Goal: Check status

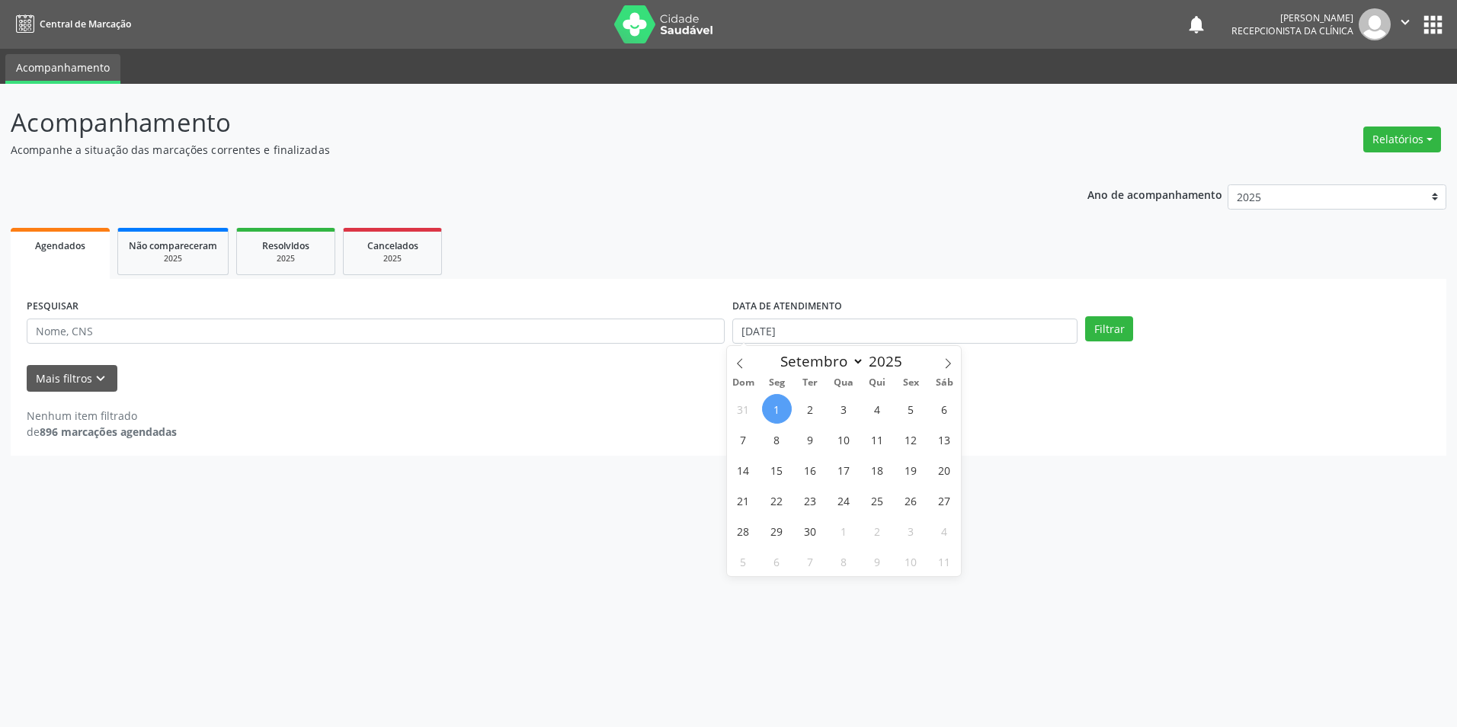
select select "8"
click at [806, 401] on span "2" at bounding box center [810, 409] width 30 height 30
type input "[DATE]"
click at [805, 402] on span "2" at bounding box center [810, 409] width 30 height 30
click at [1116, 321] on button "Filtrar" at bounding box center [1109, 329] width 48 height 26
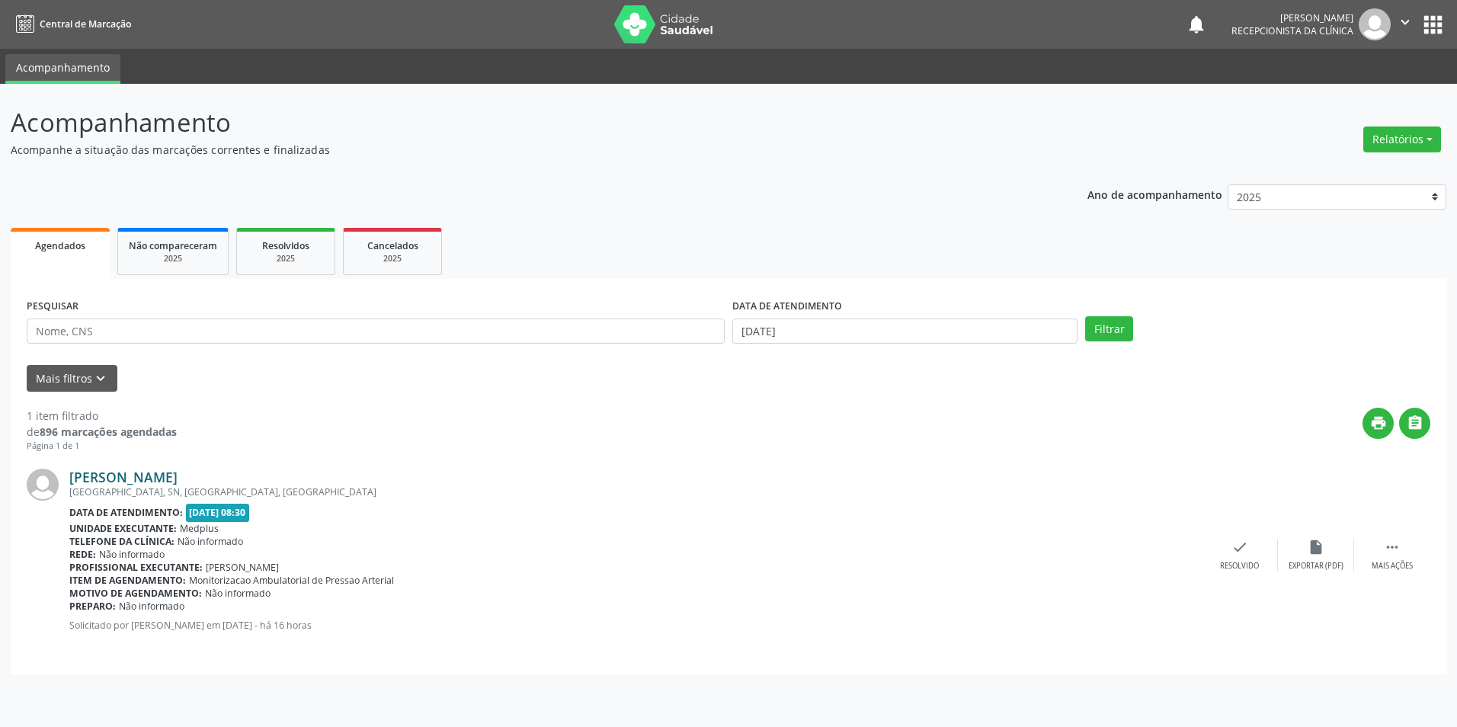
click at [139, 475] on link "[PERSON_NAME]" at bounding box center [123, 477] width 108 height 17
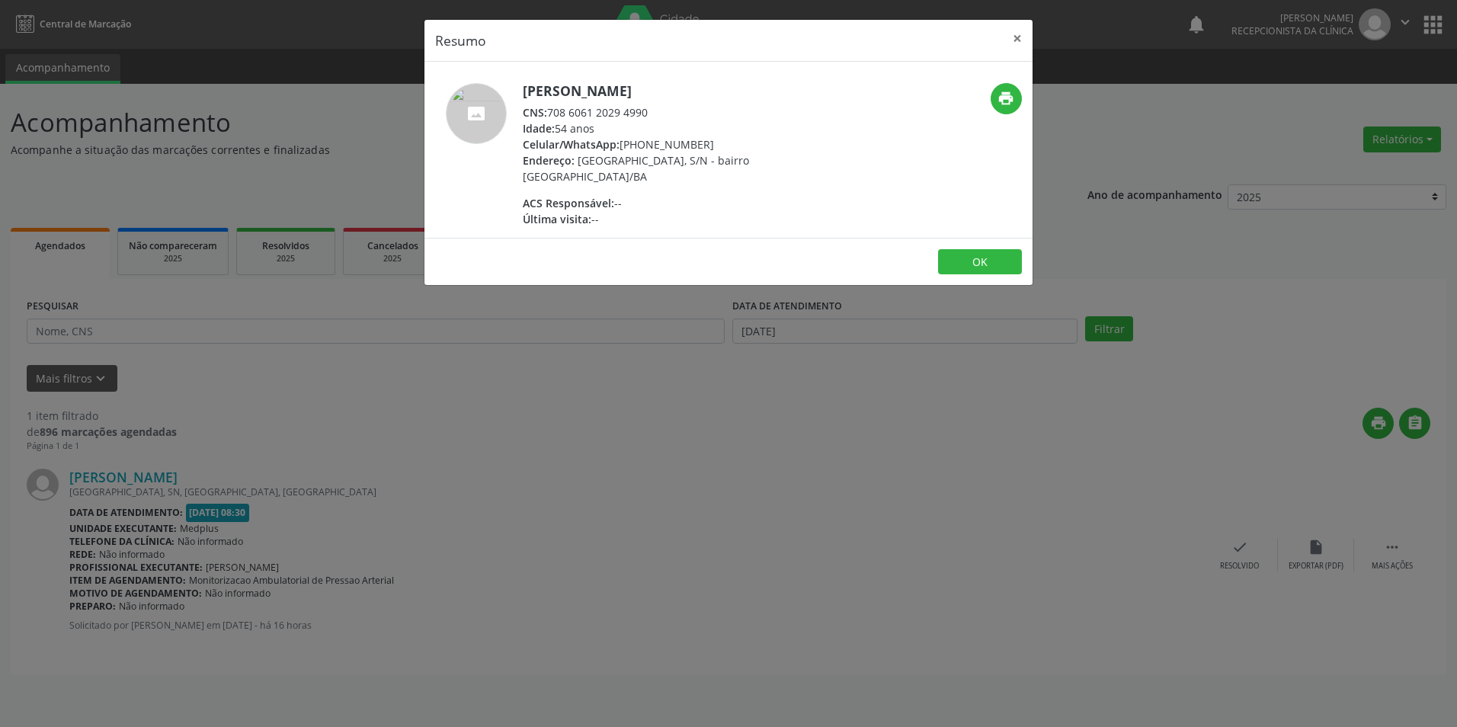
click at [624, 484] on div "Resumo × [PERSON_NAME] CNS: 708 6061 2029 4990 Idade: 54 anos Celular/WhatsApp:…" at bounding box center [728, 363] width 1457 height 727
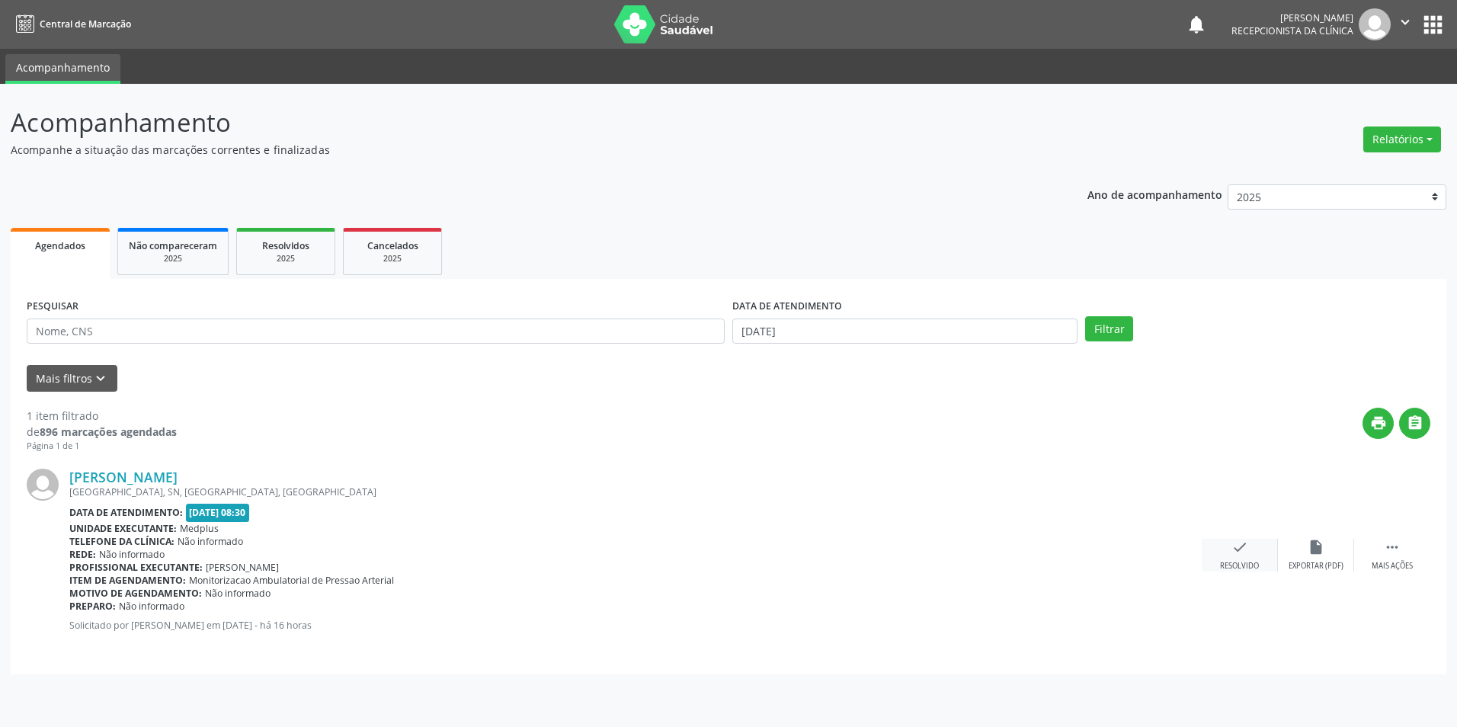
click at [1250, 549] on div "check Resolvido" at bounding box center [1240, 555] width 76 height 33
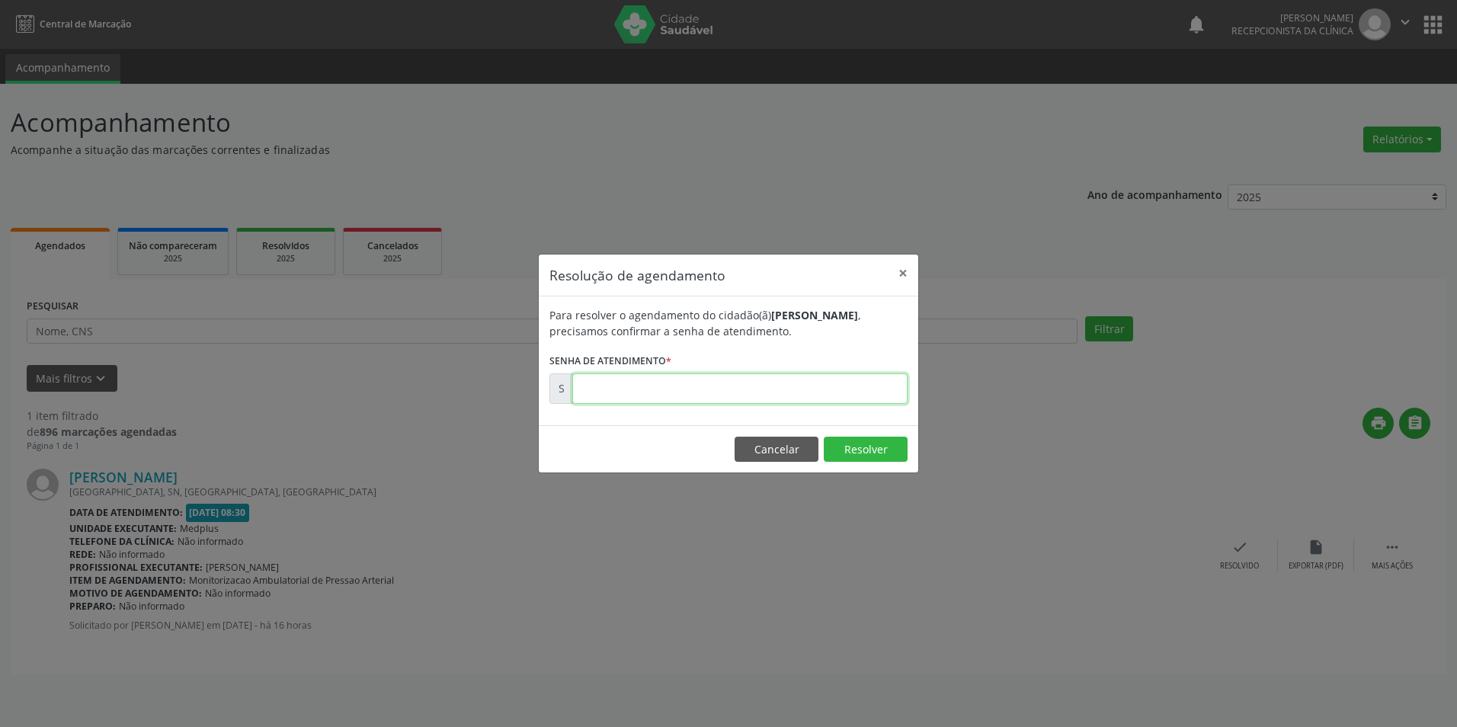
click at [594, 382] on input "text" at bounding box center [739, 388] width 335 height 30
type input "00174810"
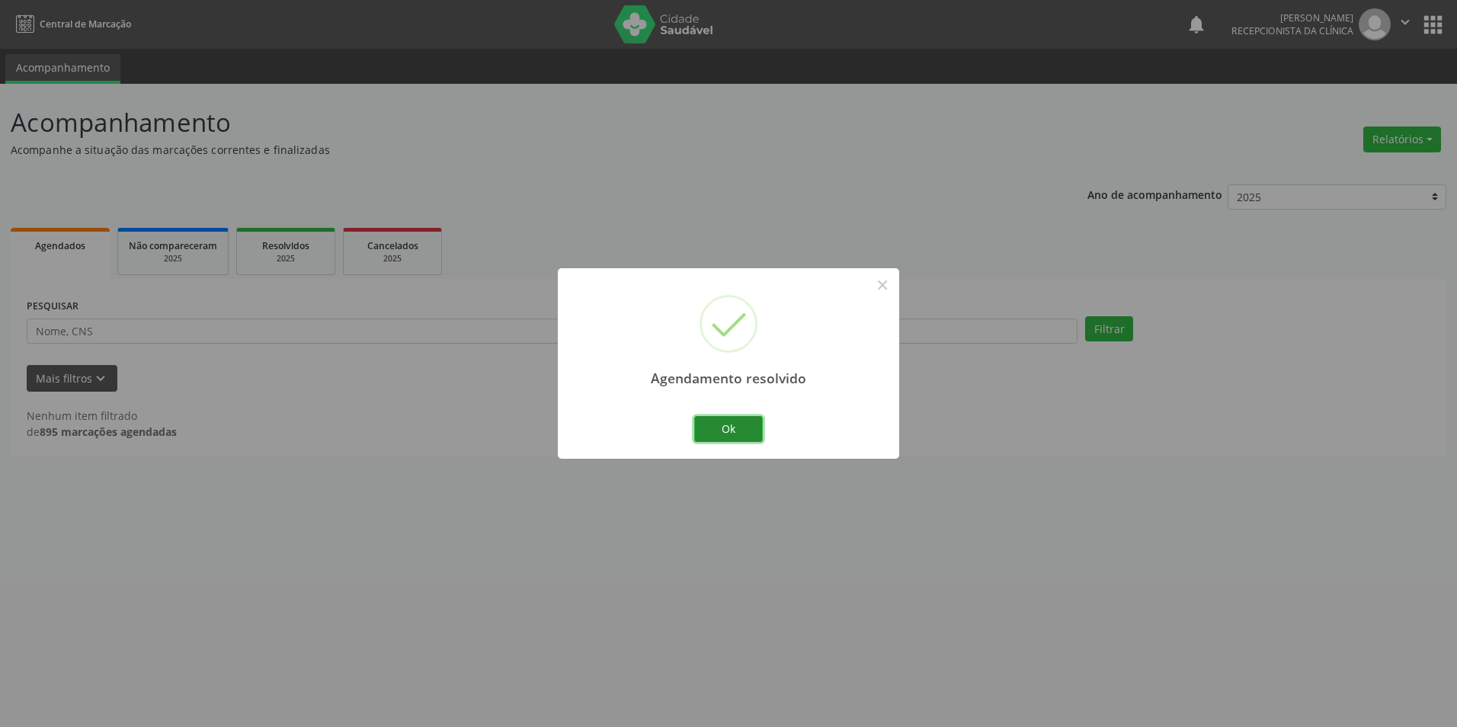
click at [715, 434] on button "Ok" at bounding box center [728, 429] width 69 height 26
